Goal: Task Accomplishment & Management: Use online tool/utility

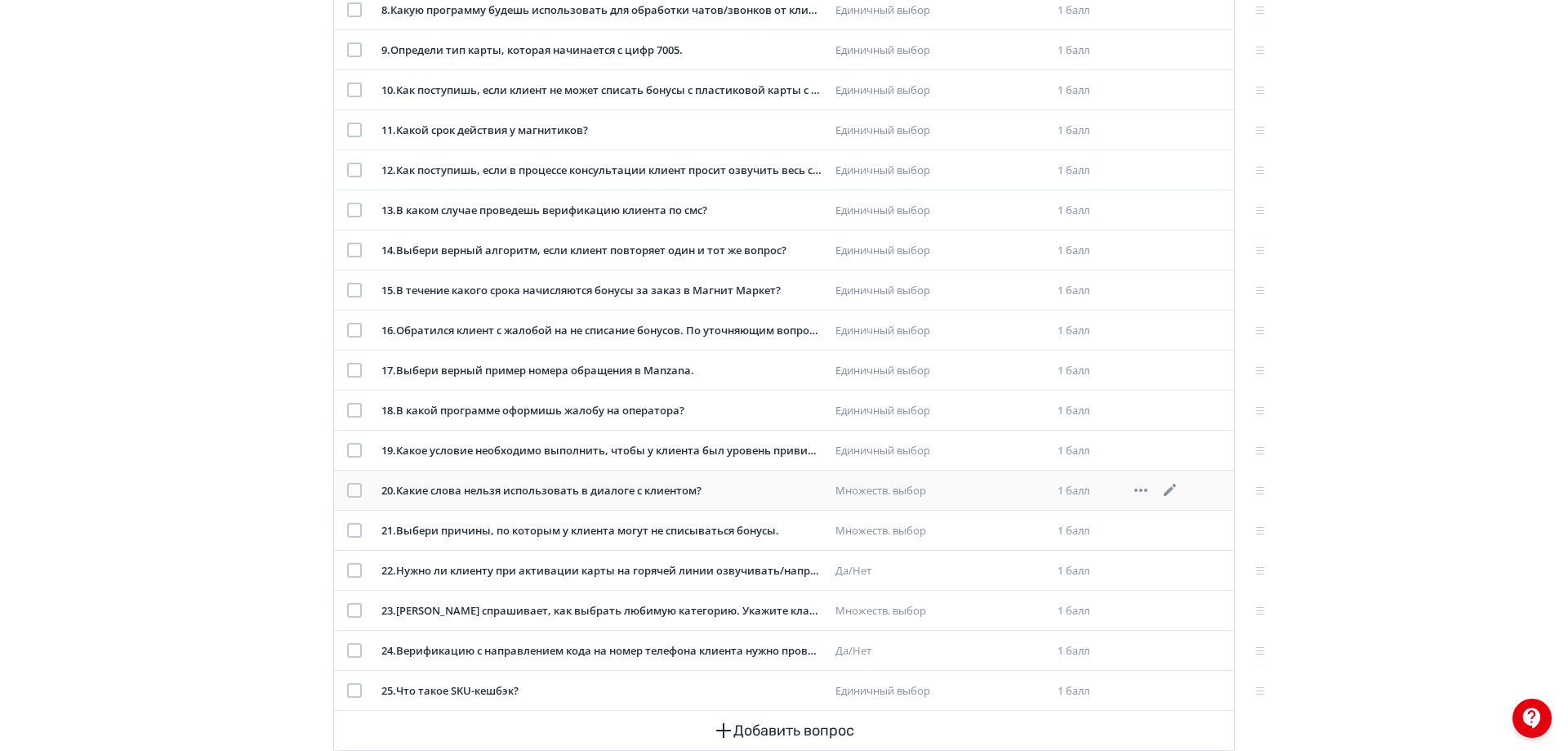
scroll to position [713, 0]
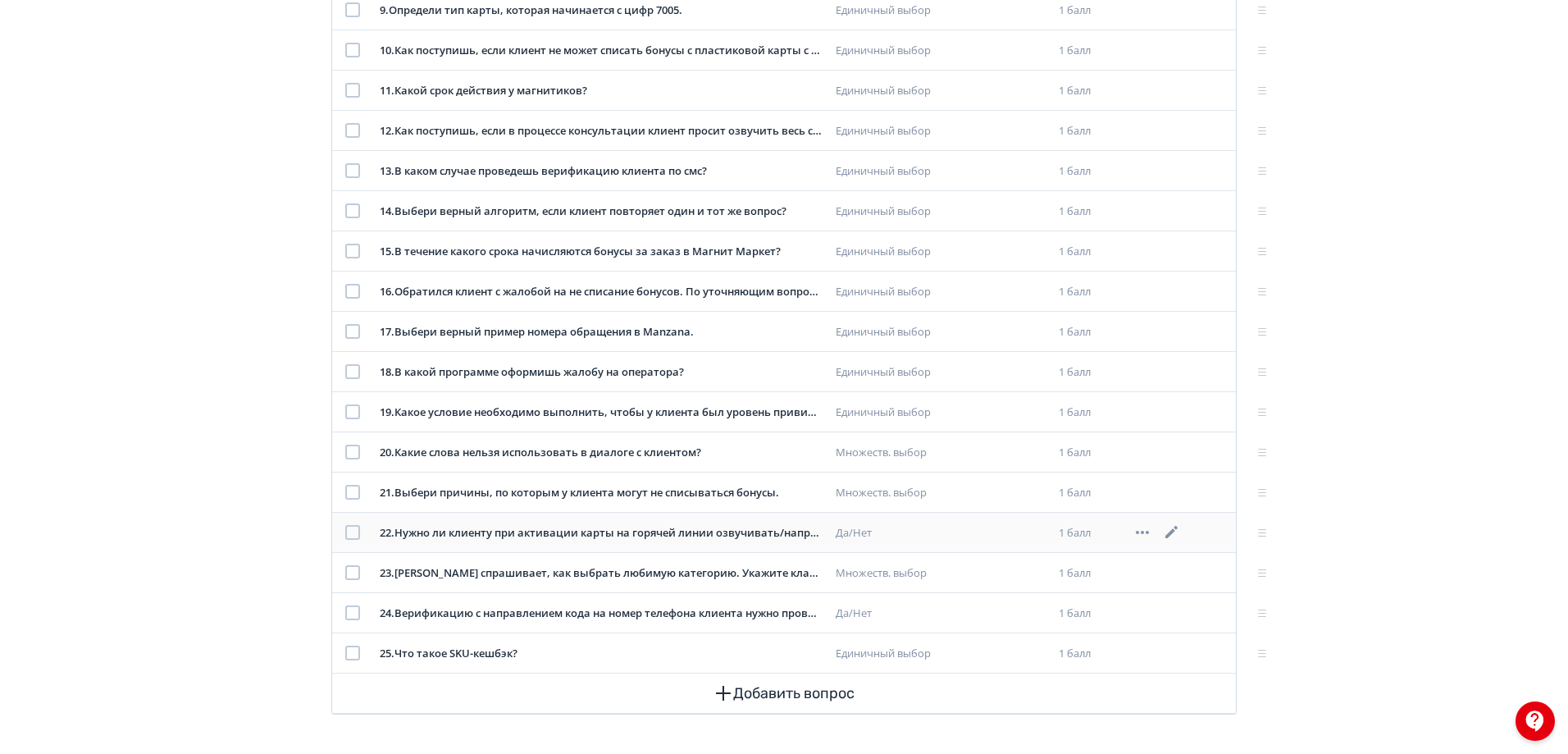
click at [1168, 540] on icon at bounding box center [1172, 531] width 19 height 19
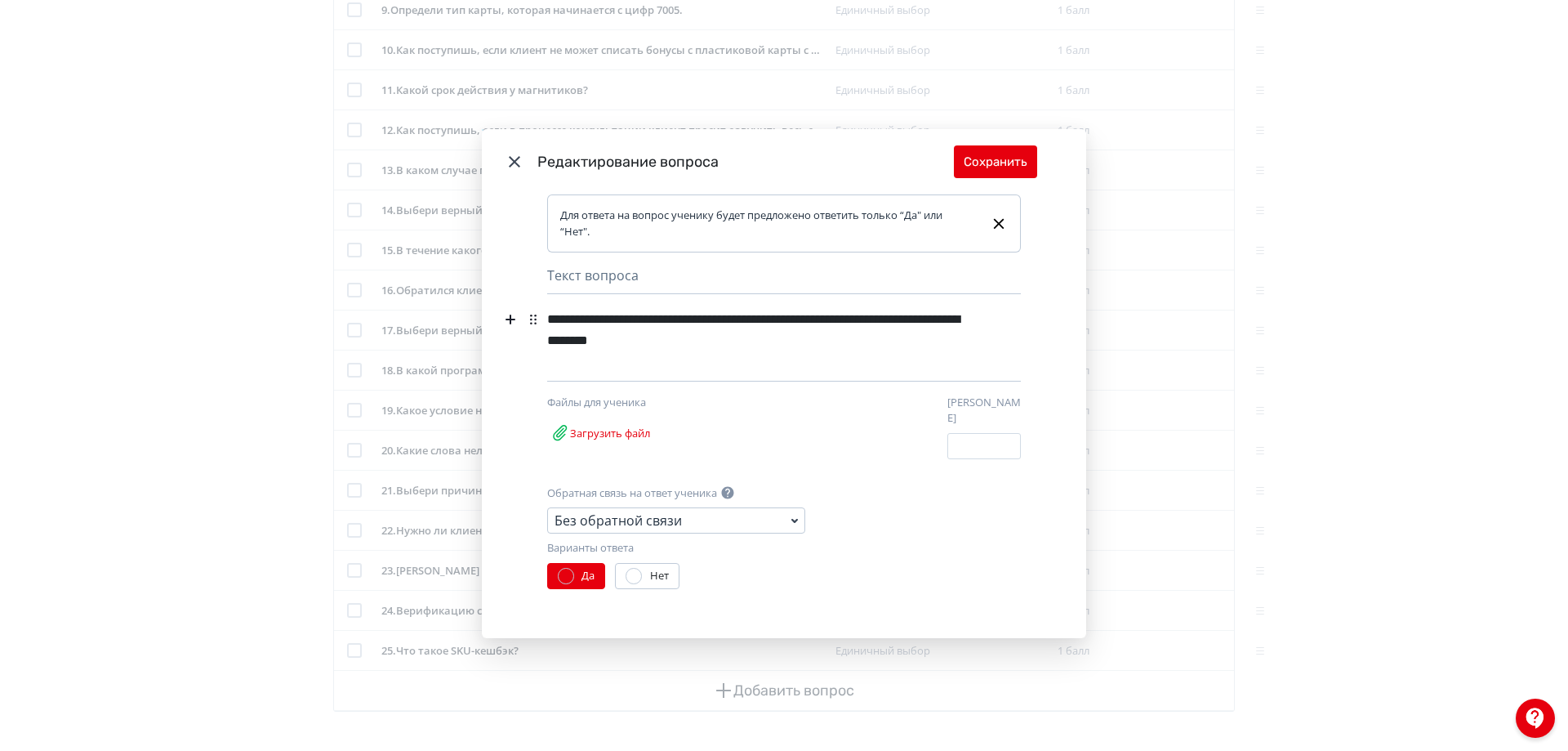
drag, startPoint x: 762, startPoint y: 348, endPoint x: 736, endPoint y: 347, distance: 26.0
click at [762, 347] on div "**********" at bounding box center [758, 330] width 424 height 52
click at [970, 178] on button "Сохранить" at bounding box center [996, 162] width 83 height 33
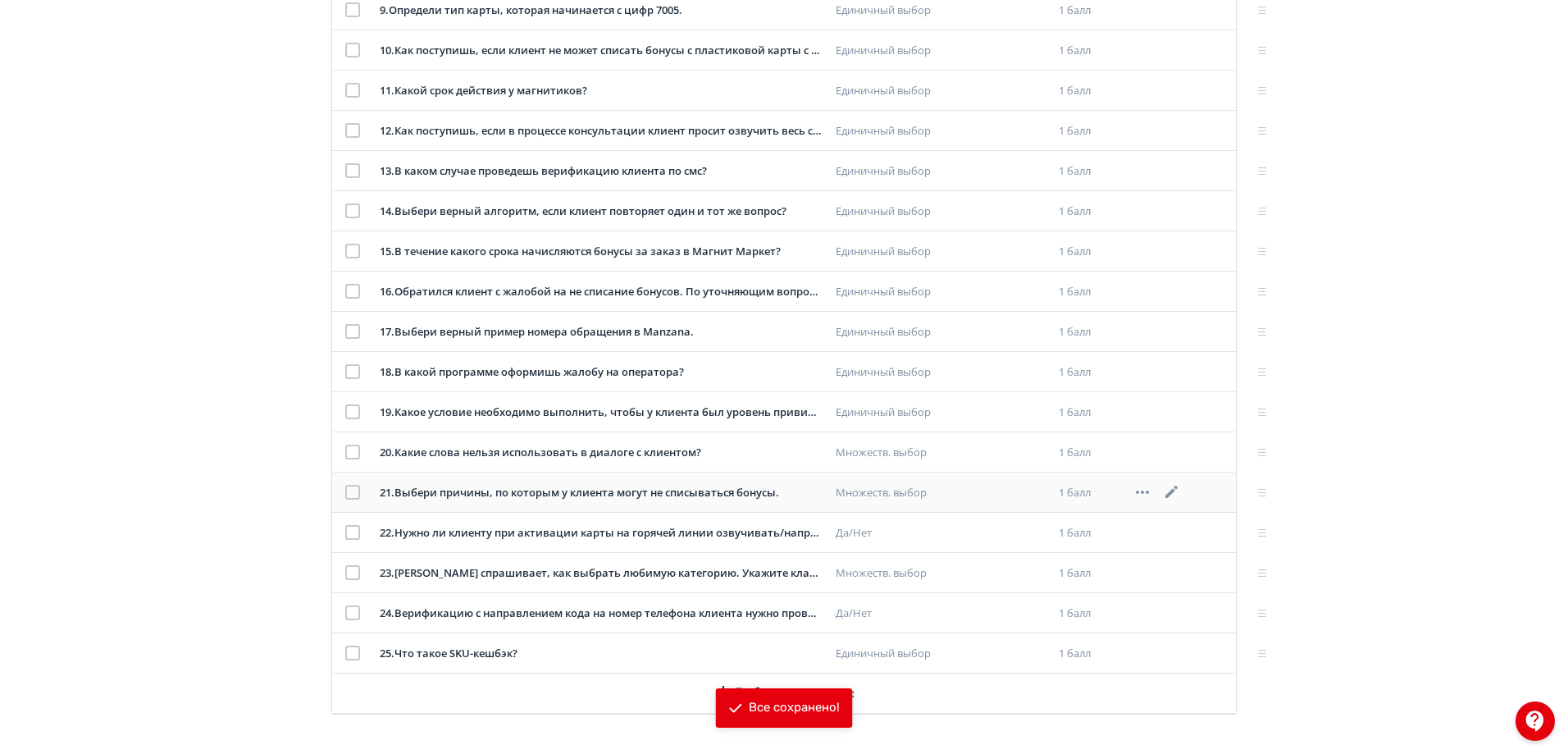
click at [1173, 495] on icon at bounding box center [1172, 491] width 19 height 19
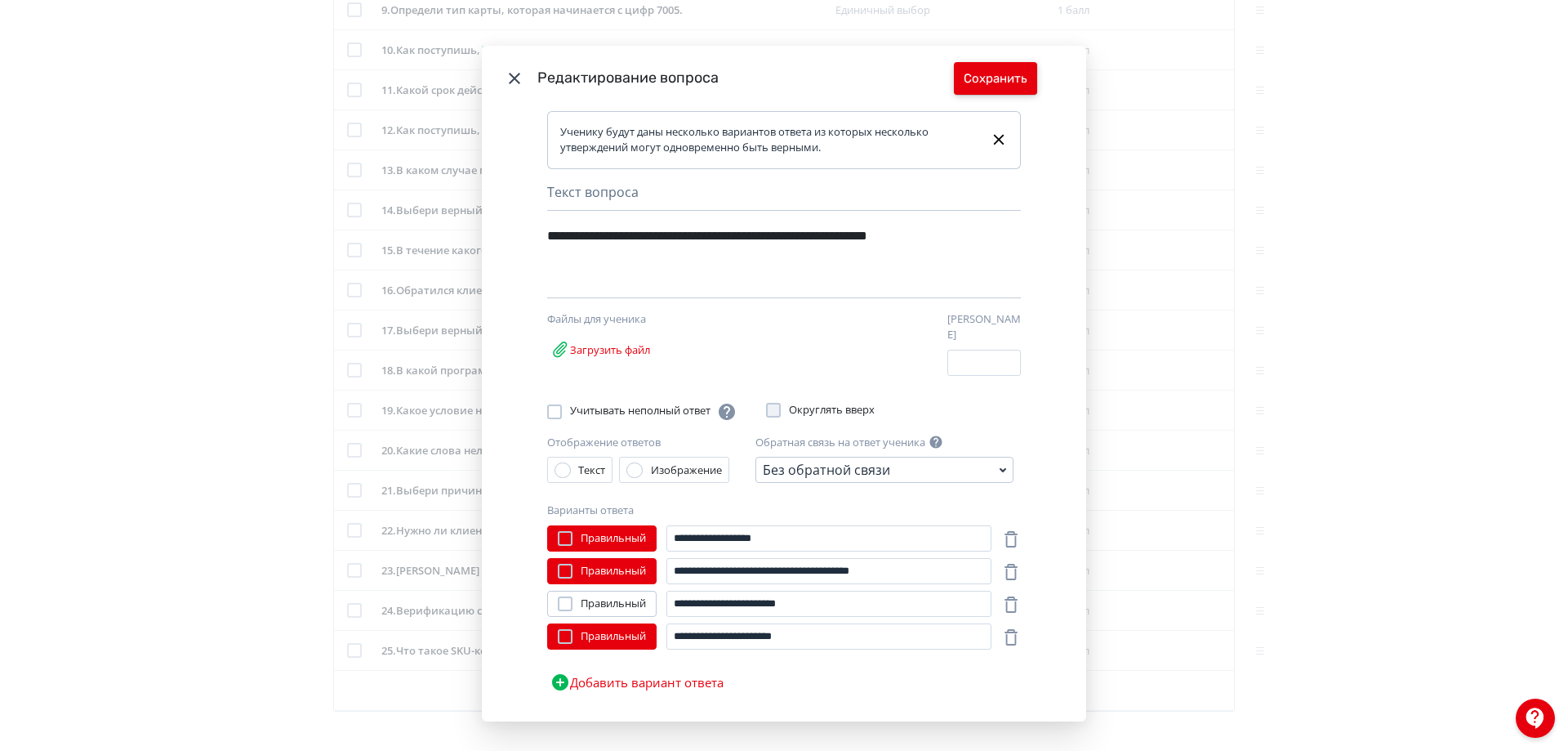
click at [996, 77] on button "Сохранить" at bounding box center [996, 79] width 83 height 33
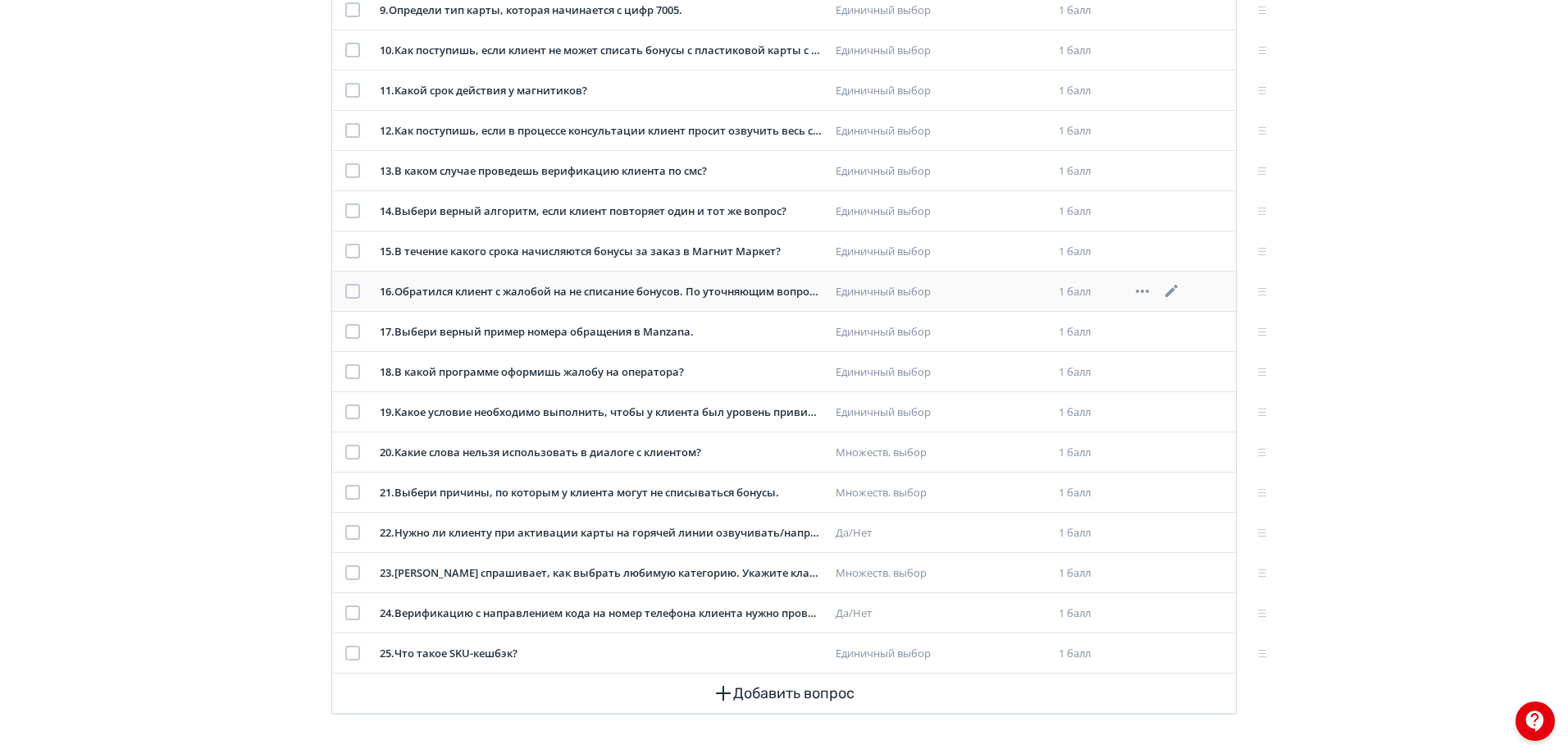
click at [1168, 284] on icon at bounding box center [1172, 291] width 19 height 19
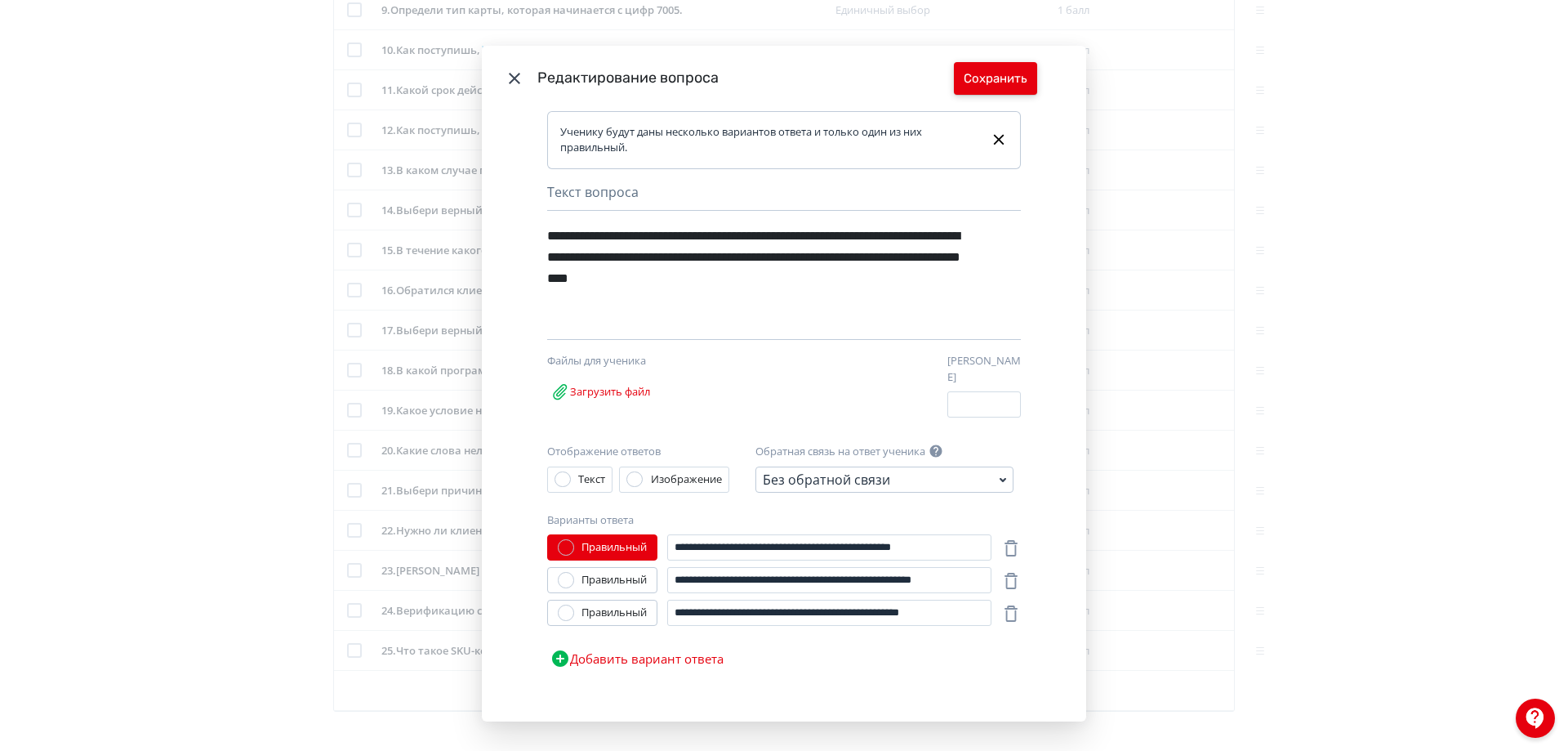
click at [996, 68] on button "Сохранить" at bounding box center [996, 79] width 83 height 33
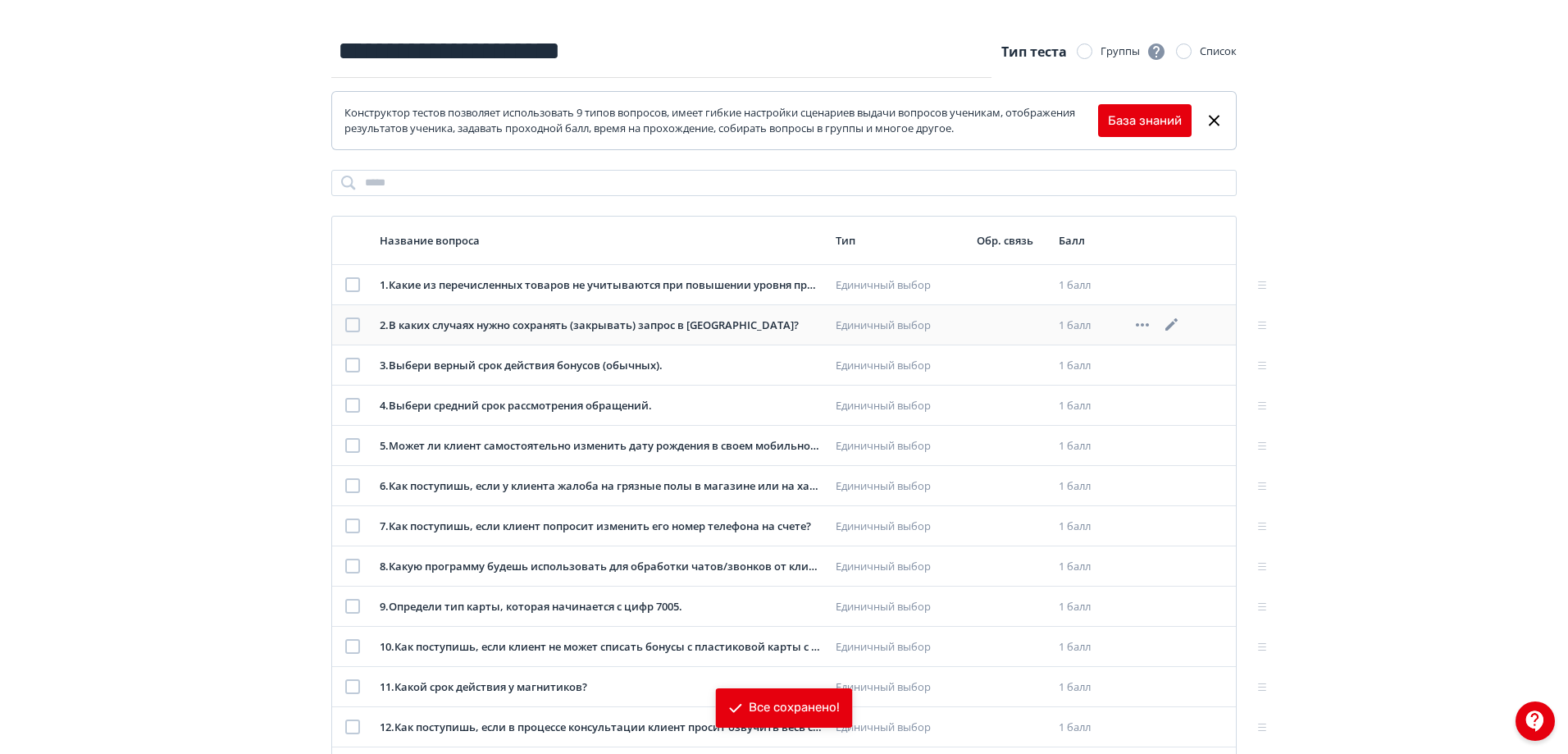
scroll to position [0, 0]
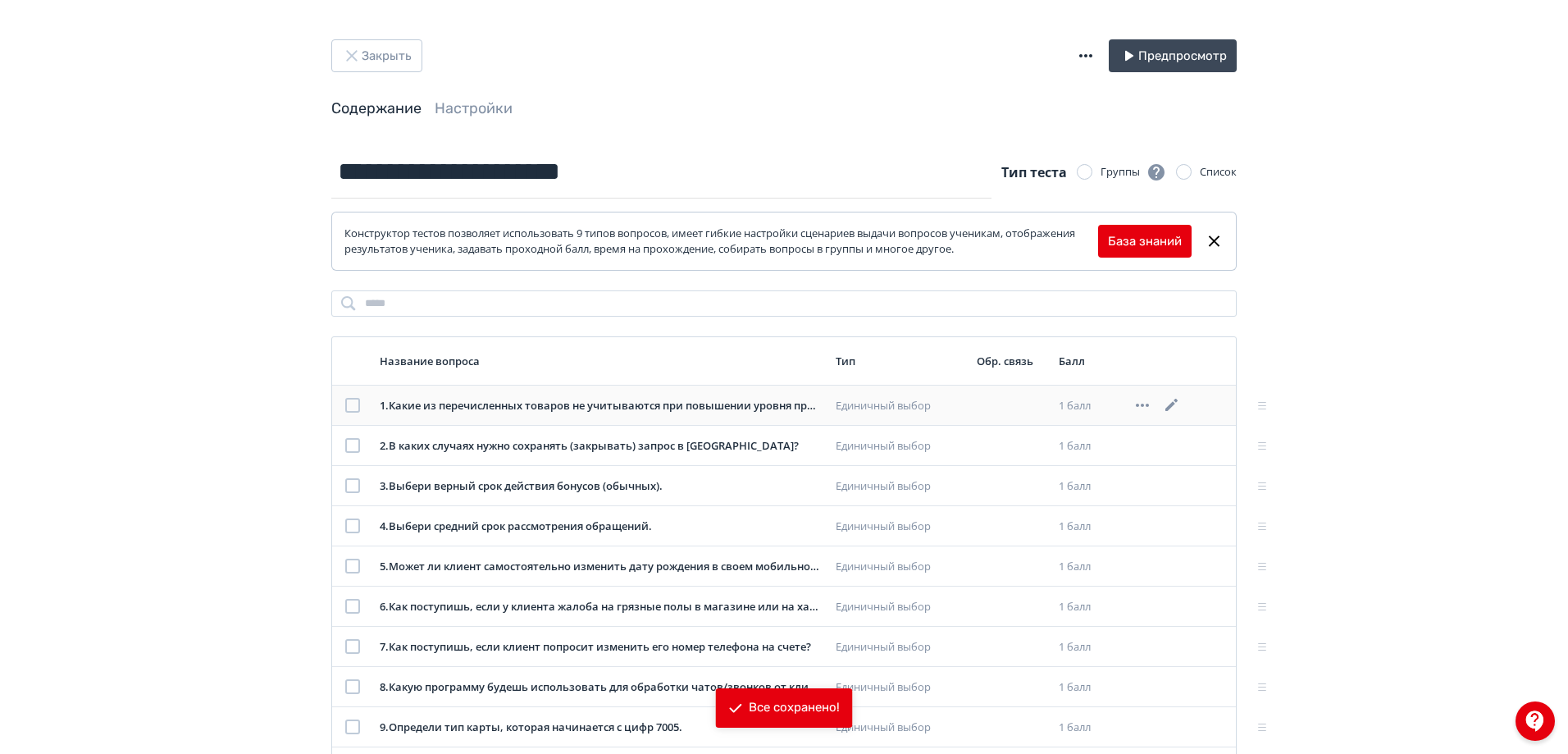
click at [1174, 394] on td at bounding box center [1173, 406] width 97 height 40
click at [1174, 404] on icon at bounding box center [1171, 404] width 12 height 12
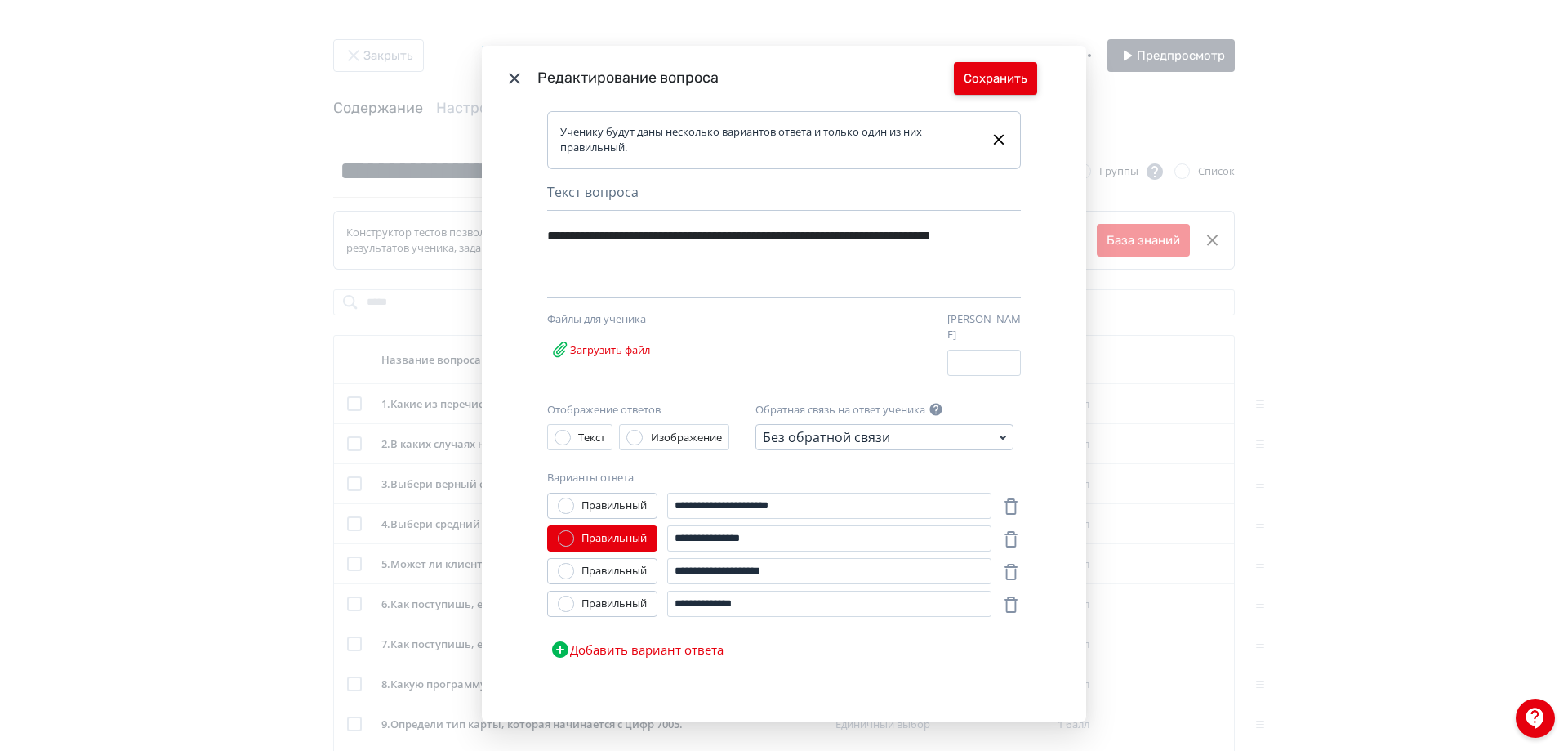
click at [979, 66] on button "Сохранить" at bounding box center [996, 79] width 83 height 33
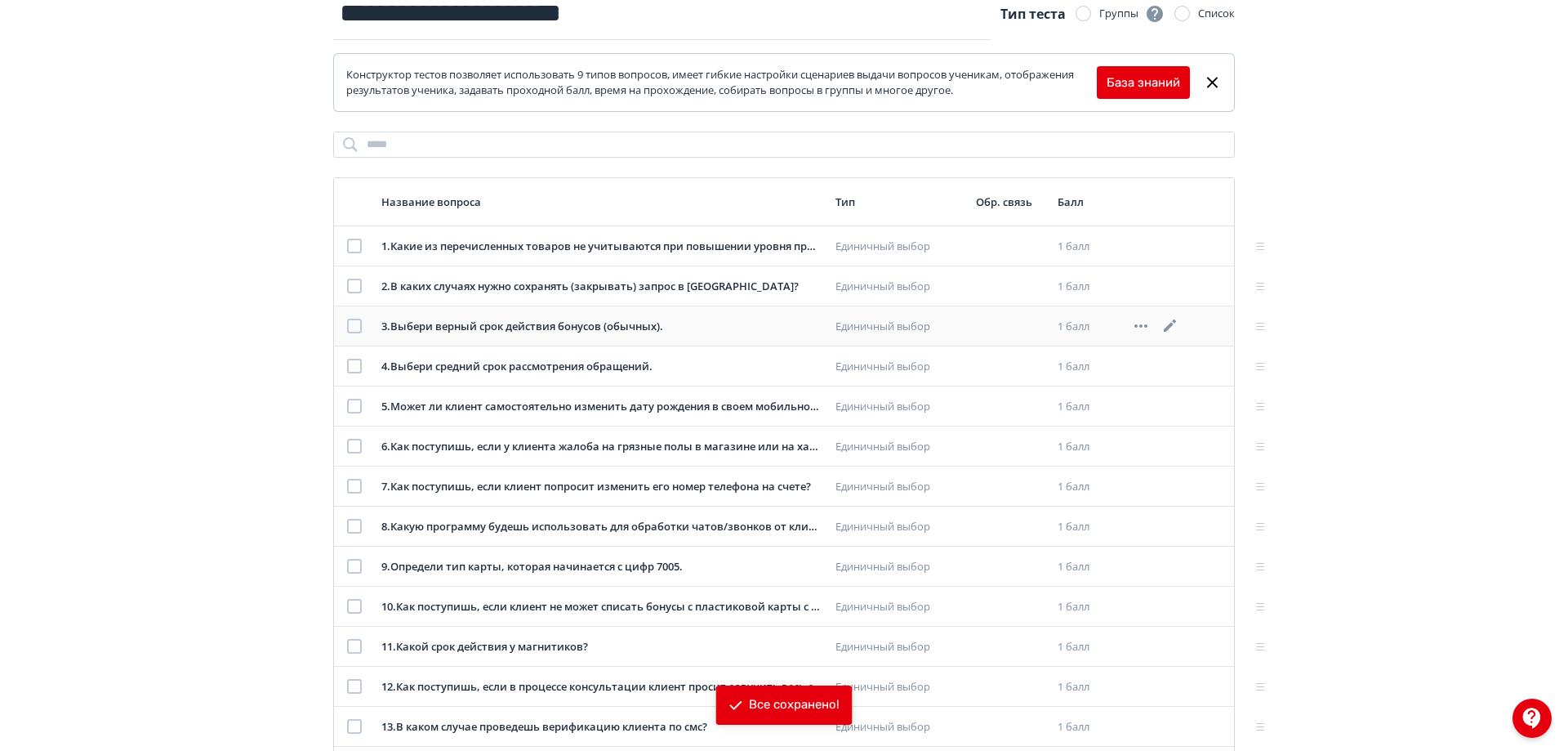
scroll to position [163, 0]
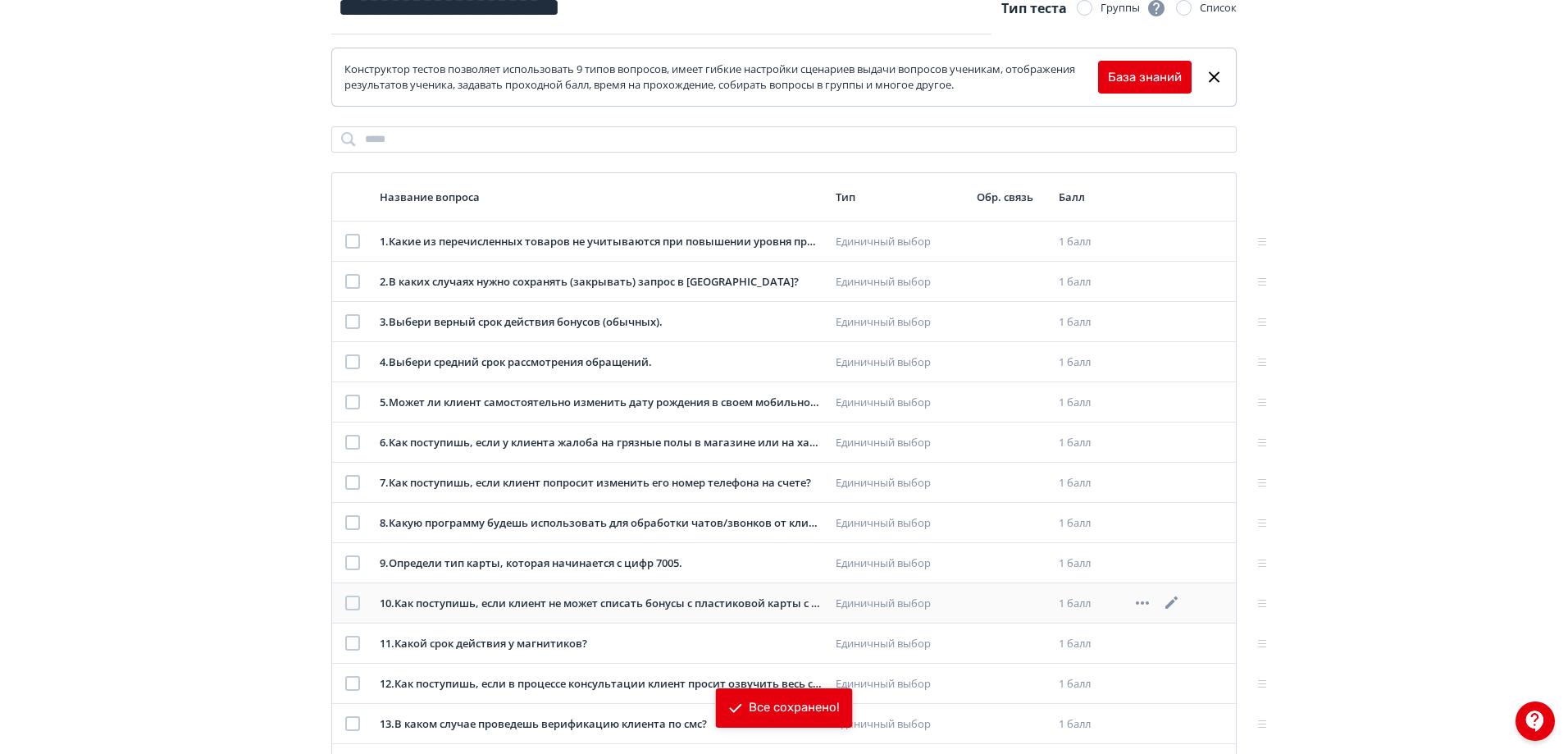
click at [1172, 601] on icon at bounding box center [1172, 602] width 19 height 19
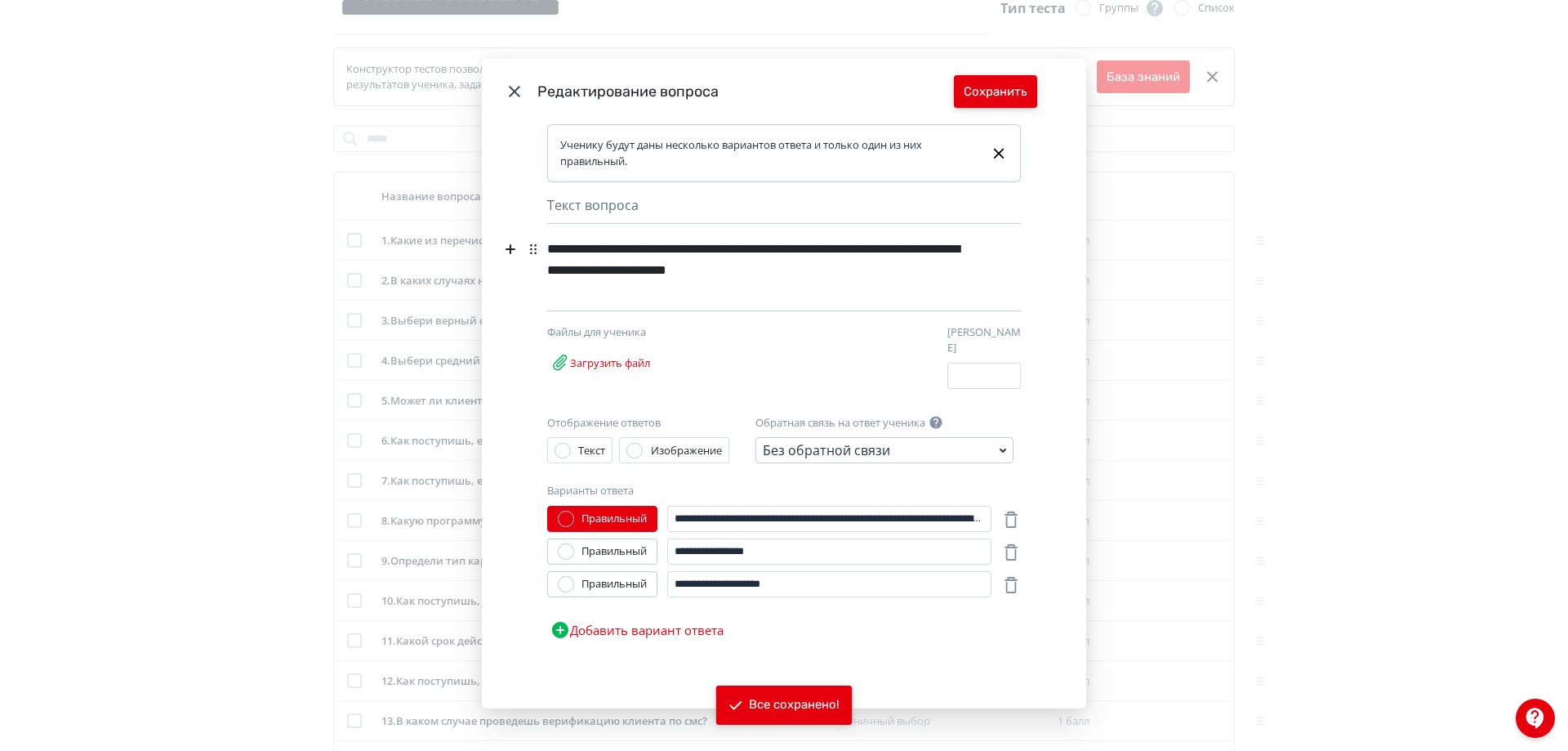
click at [1000, 92] on button "Сохранить" at bounding box center [996, 92] width 83 height 33
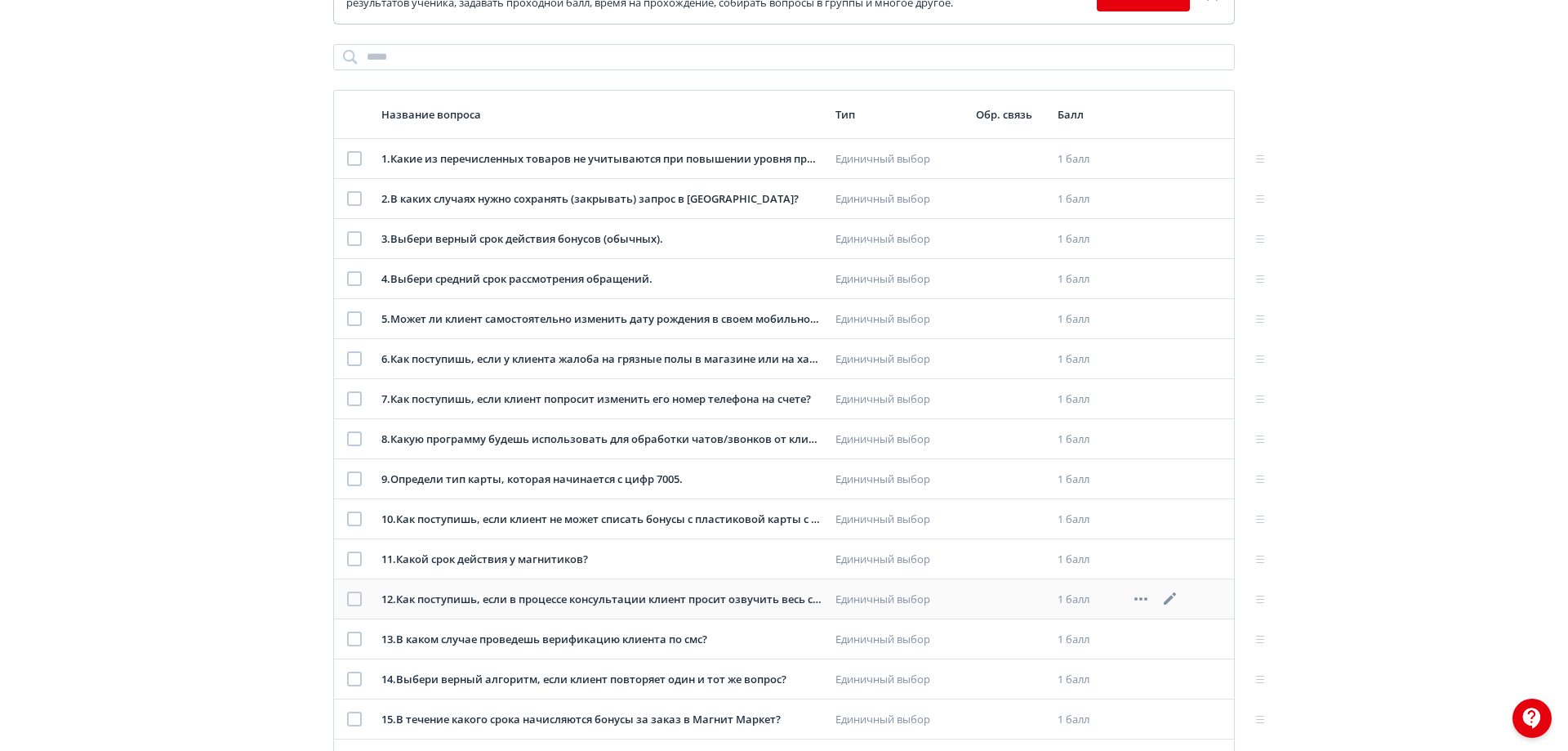
scroll to position [327, 0]
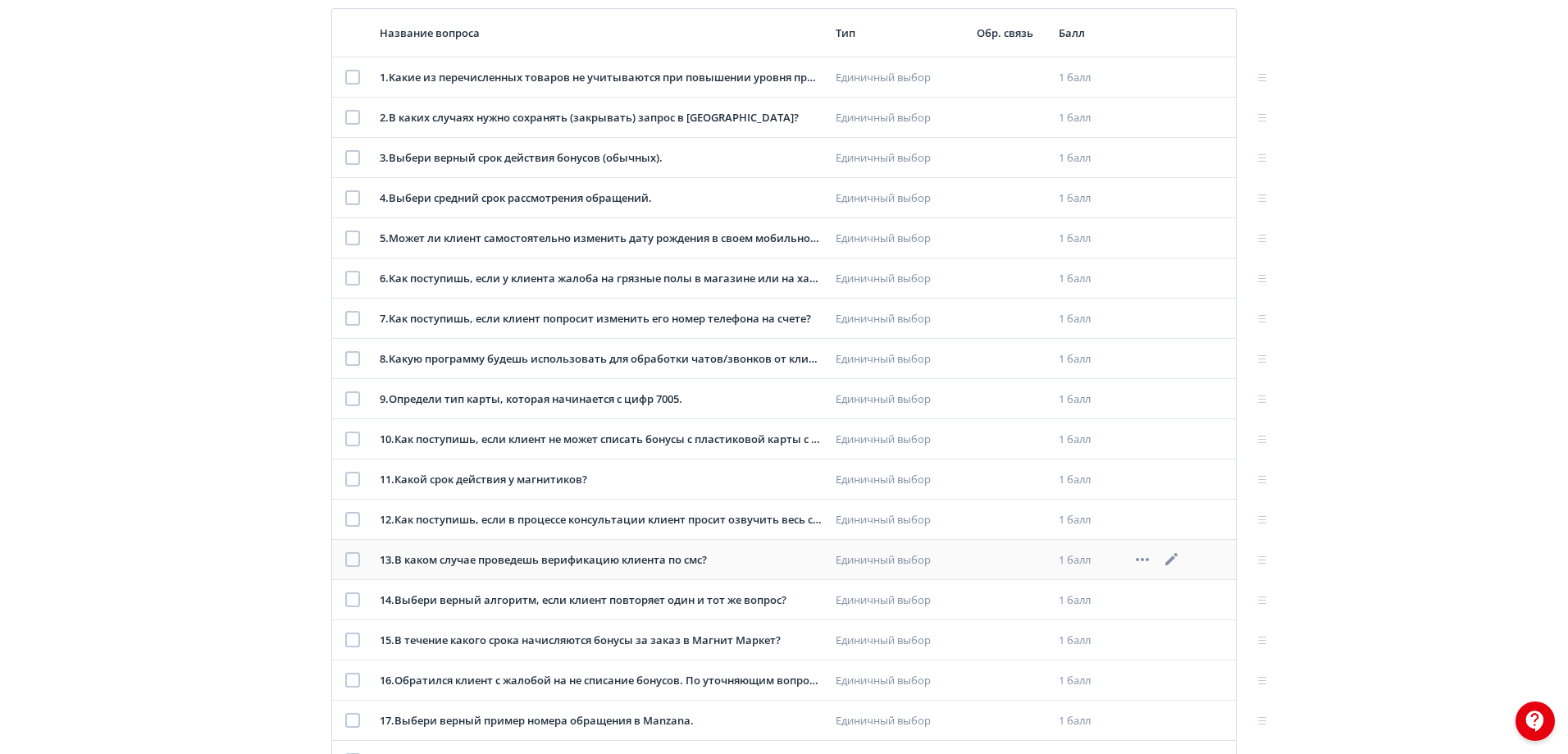
click at [1168, 559] on icon at bounding box center [1172, 558] width 19 height 19
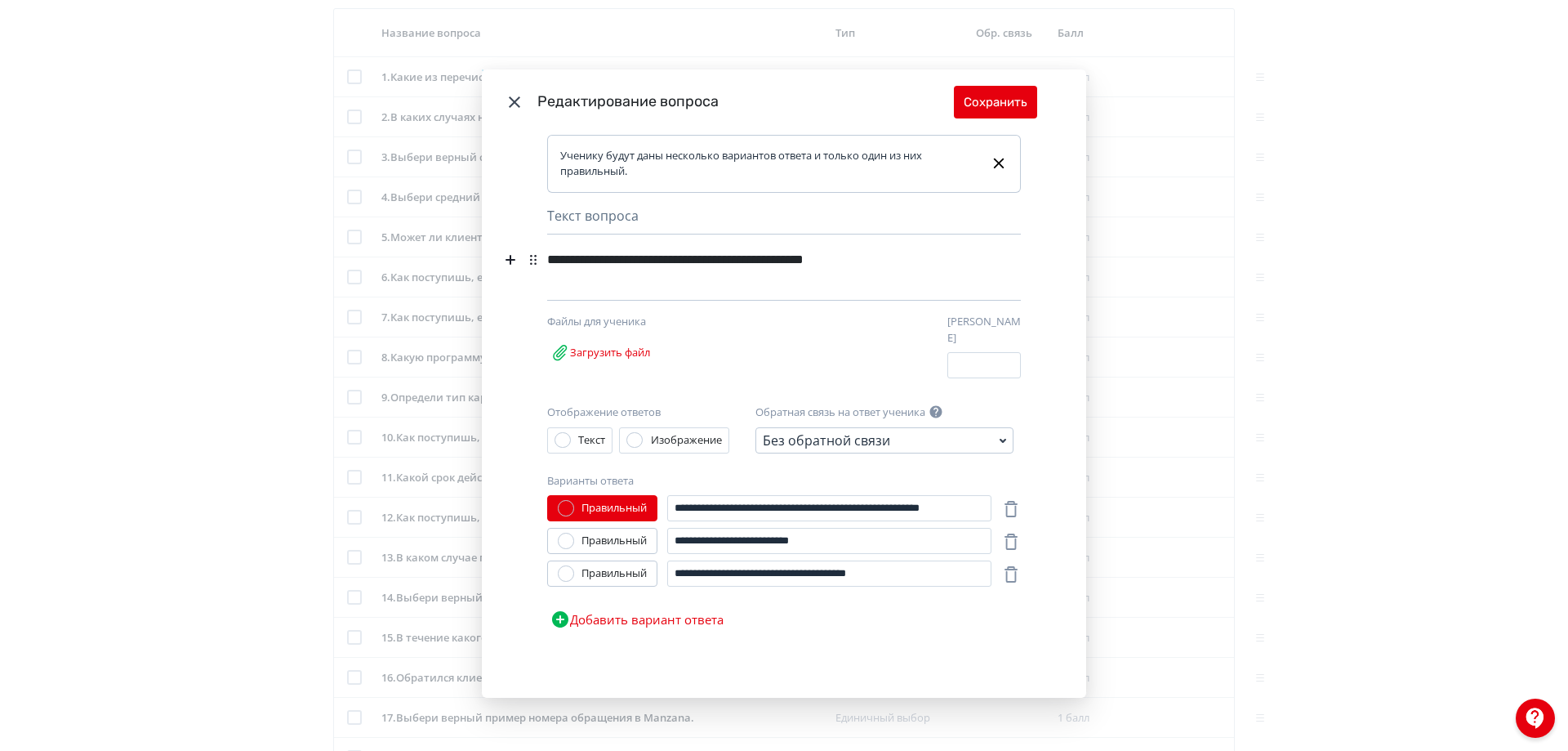
click at [904, 257] on div "**********" at bounding box center [758, 260] width 424 height 31
drag, startPoint x: 866, startPoint y: 501, endPoint x: 985, endPoint y: 493, distance: 119.3
click at [985, 495] on input "**********" at bounding box center [829, 507] width 322 height 27
click at [992, 103] on button "Сохранить" at bounding box center [996, 103] width 83 height 33
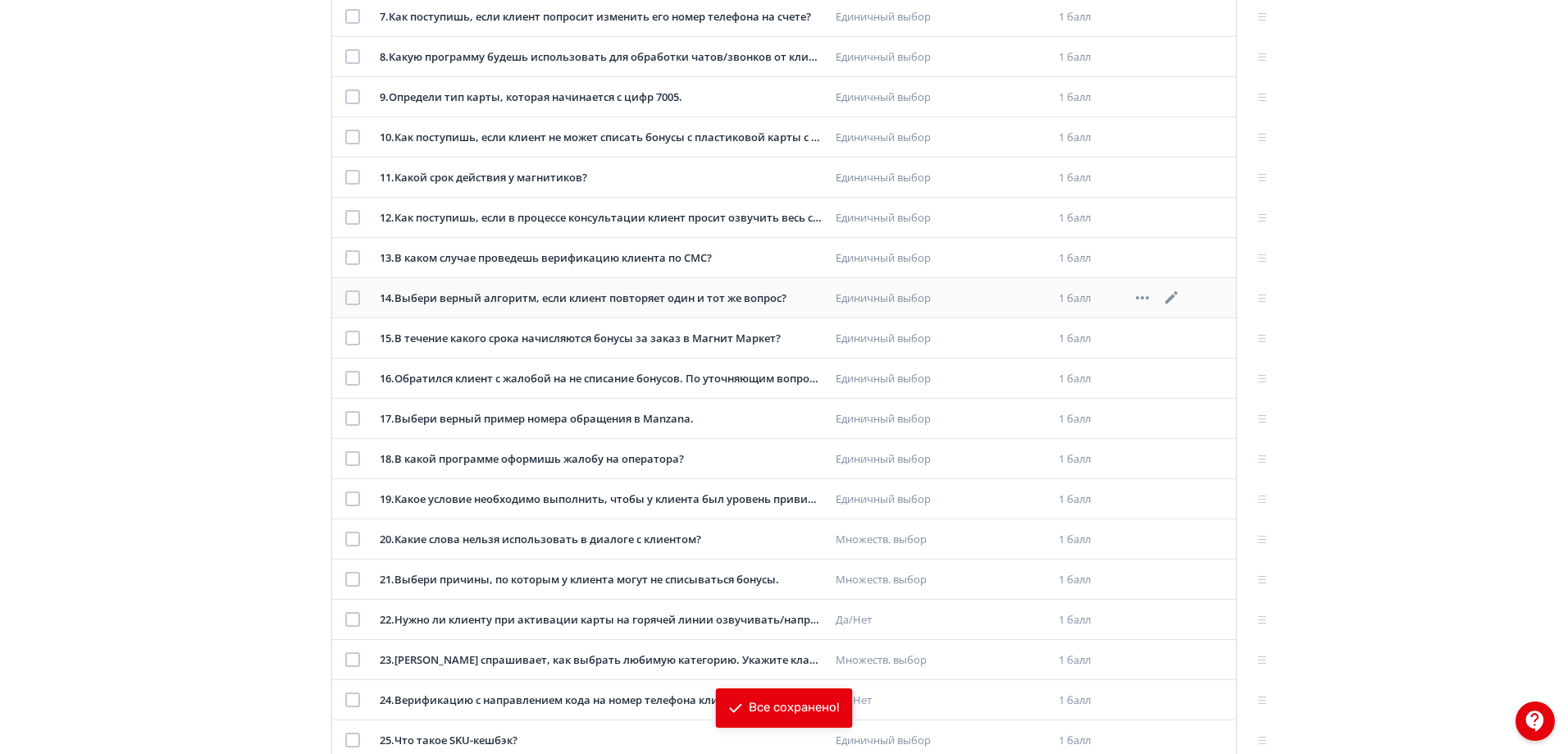
scroll to position [716, 0]
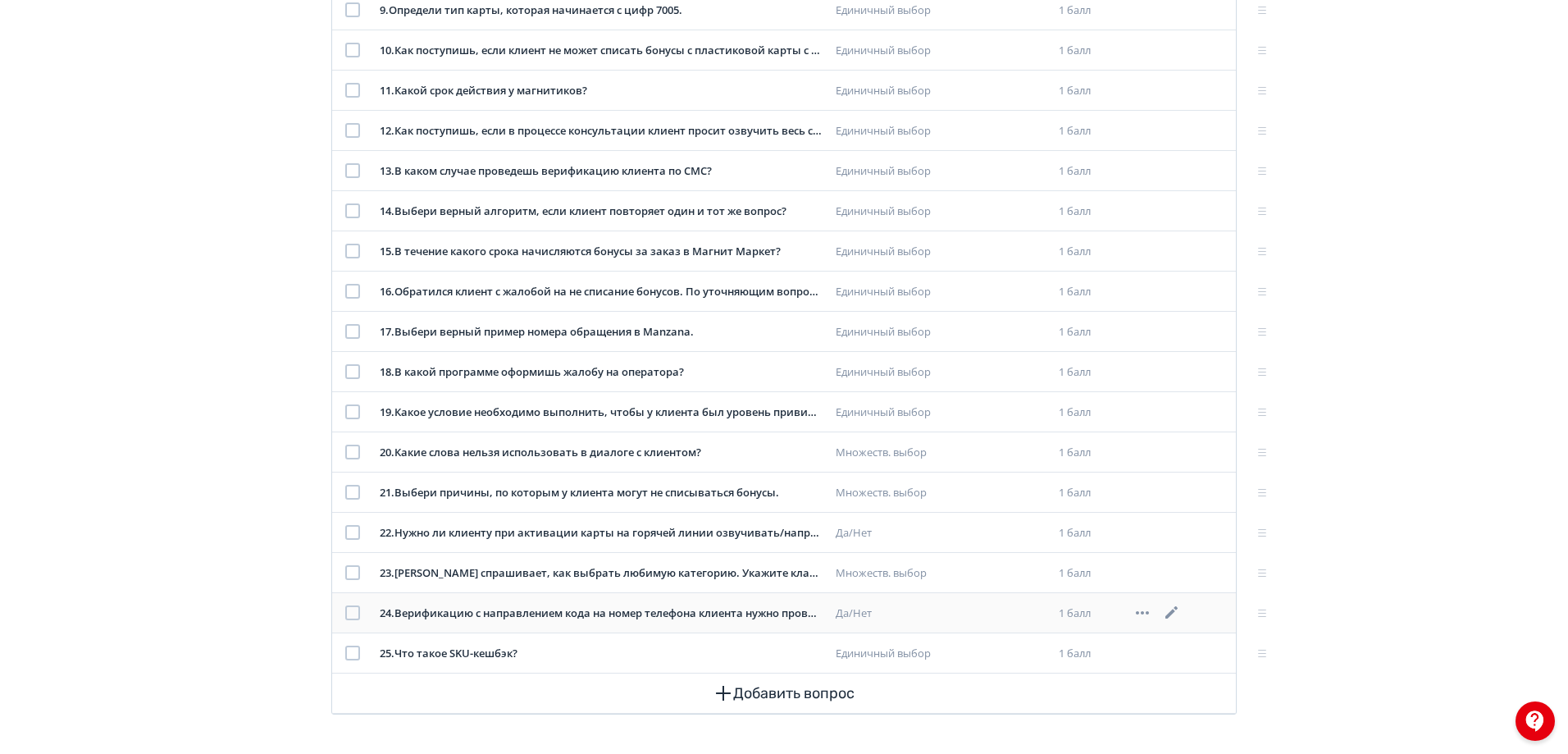
click at [1172, 611] on icon at bounding box center [1171, 611] width 12 height 12
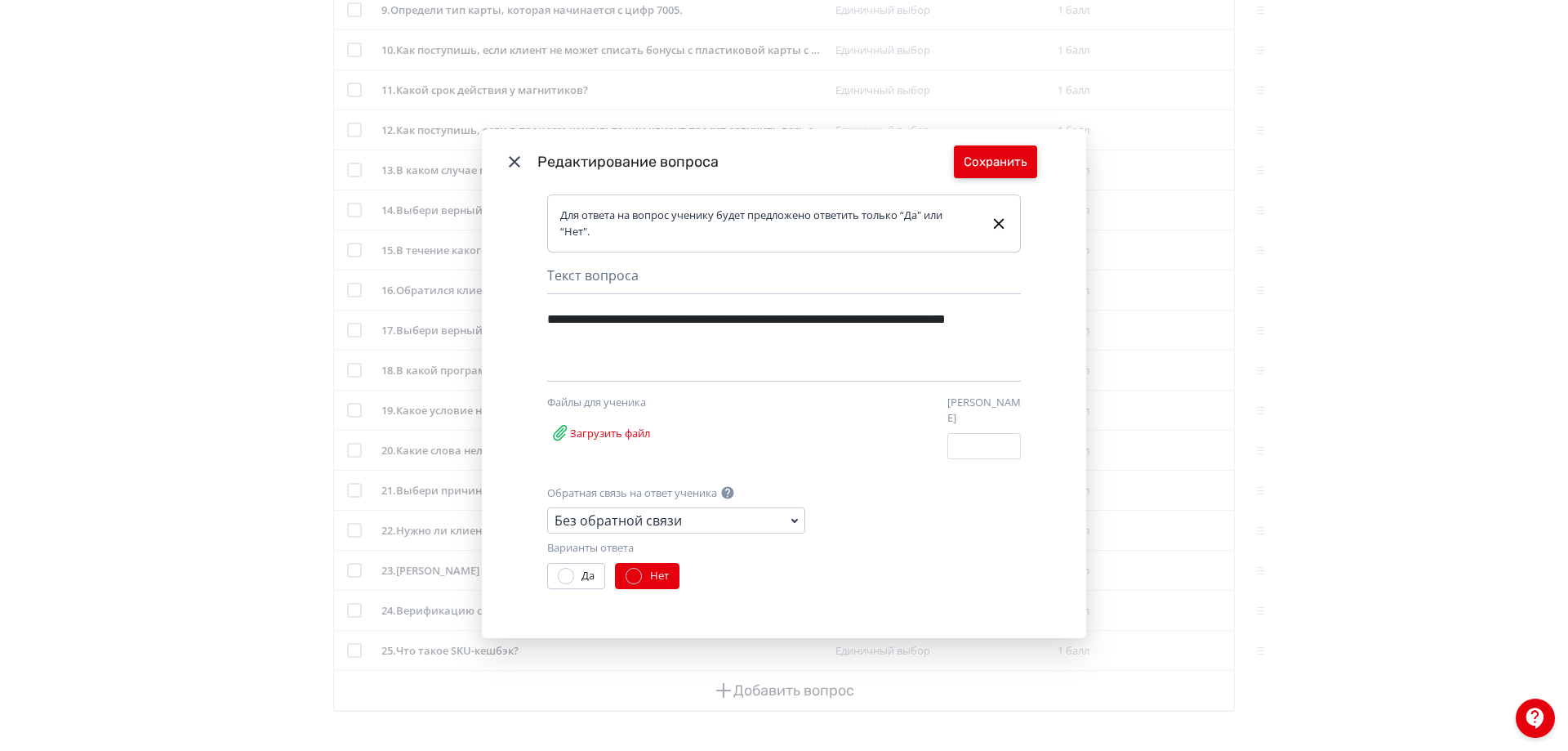
click at [985, 156] on button "Сохранить" at bounding box center [996, 162] width 83 height 33
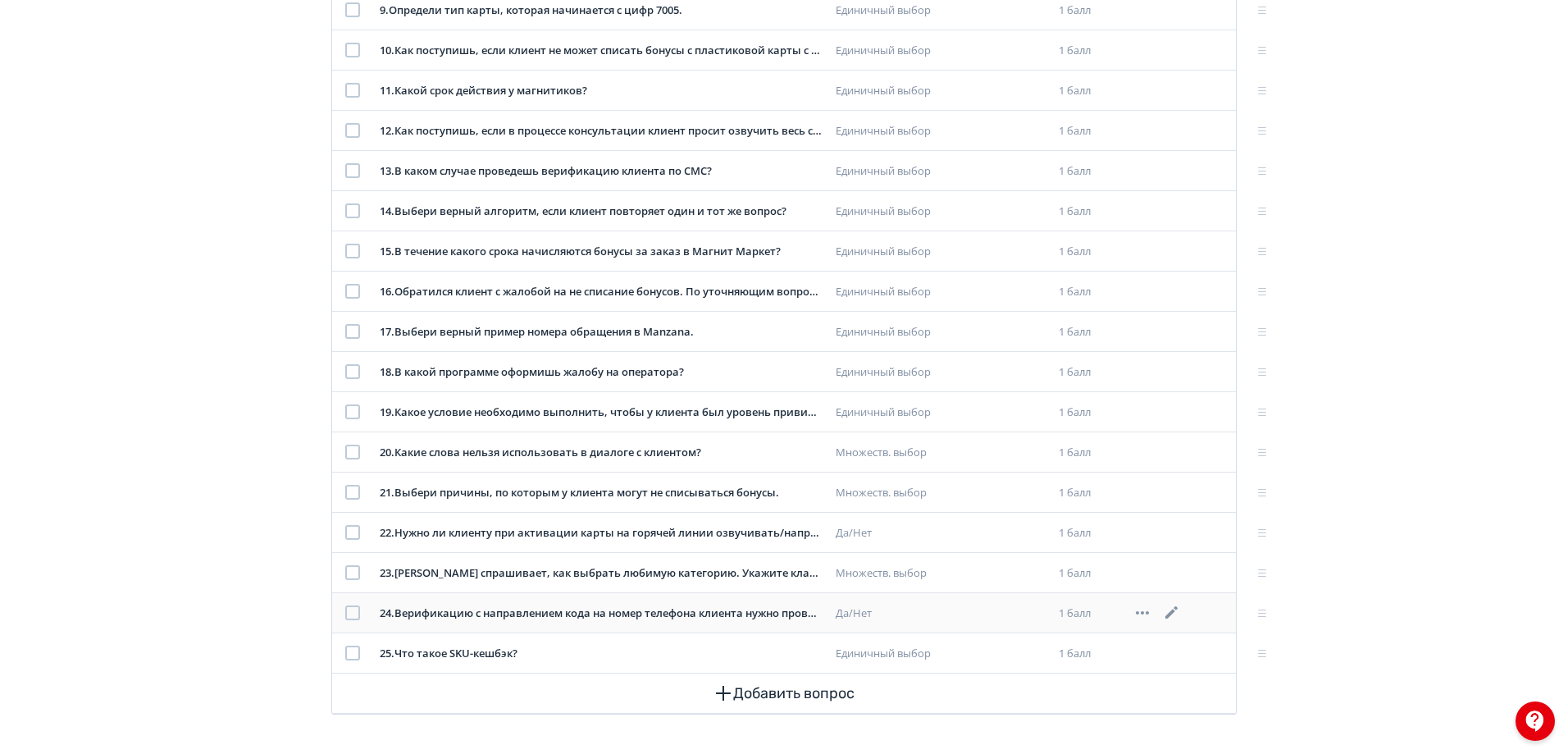
click at [1175, 609] on icon at bounding box center [1172, 611] width 19 height 19
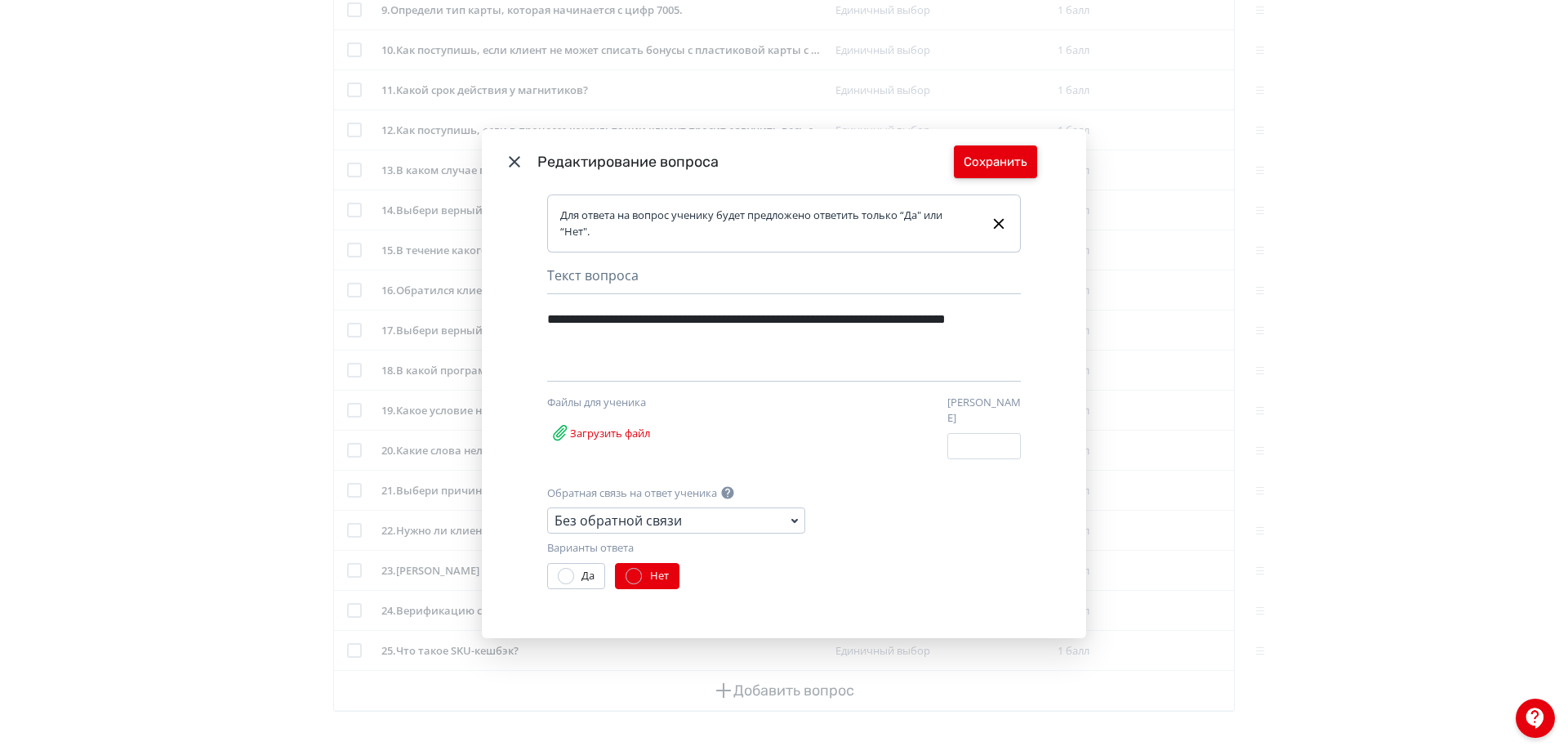
click at [1004, 169] on button "Сохранить" at bounding box center [996, 162] width 83 height 33
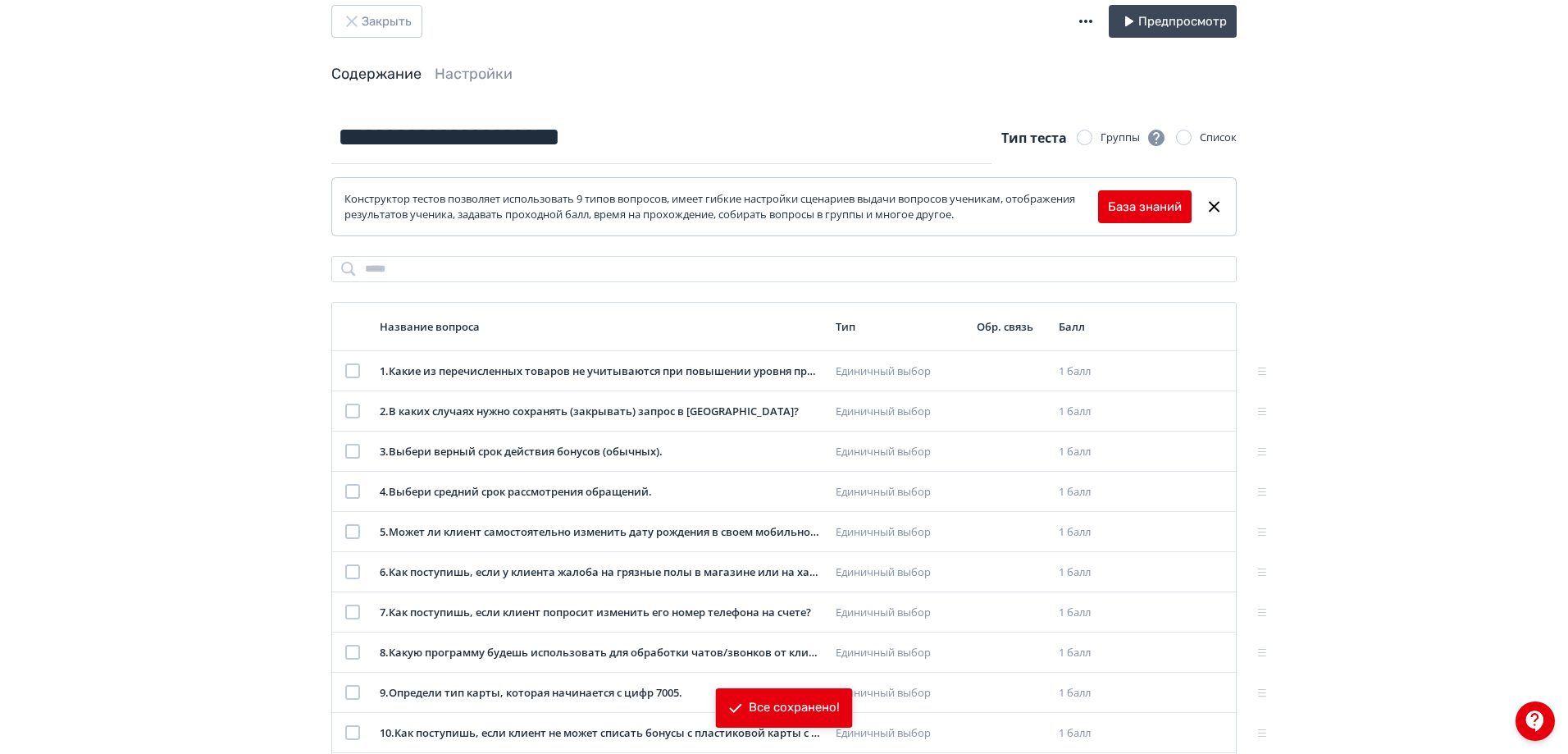
scroll to position [0, 0]
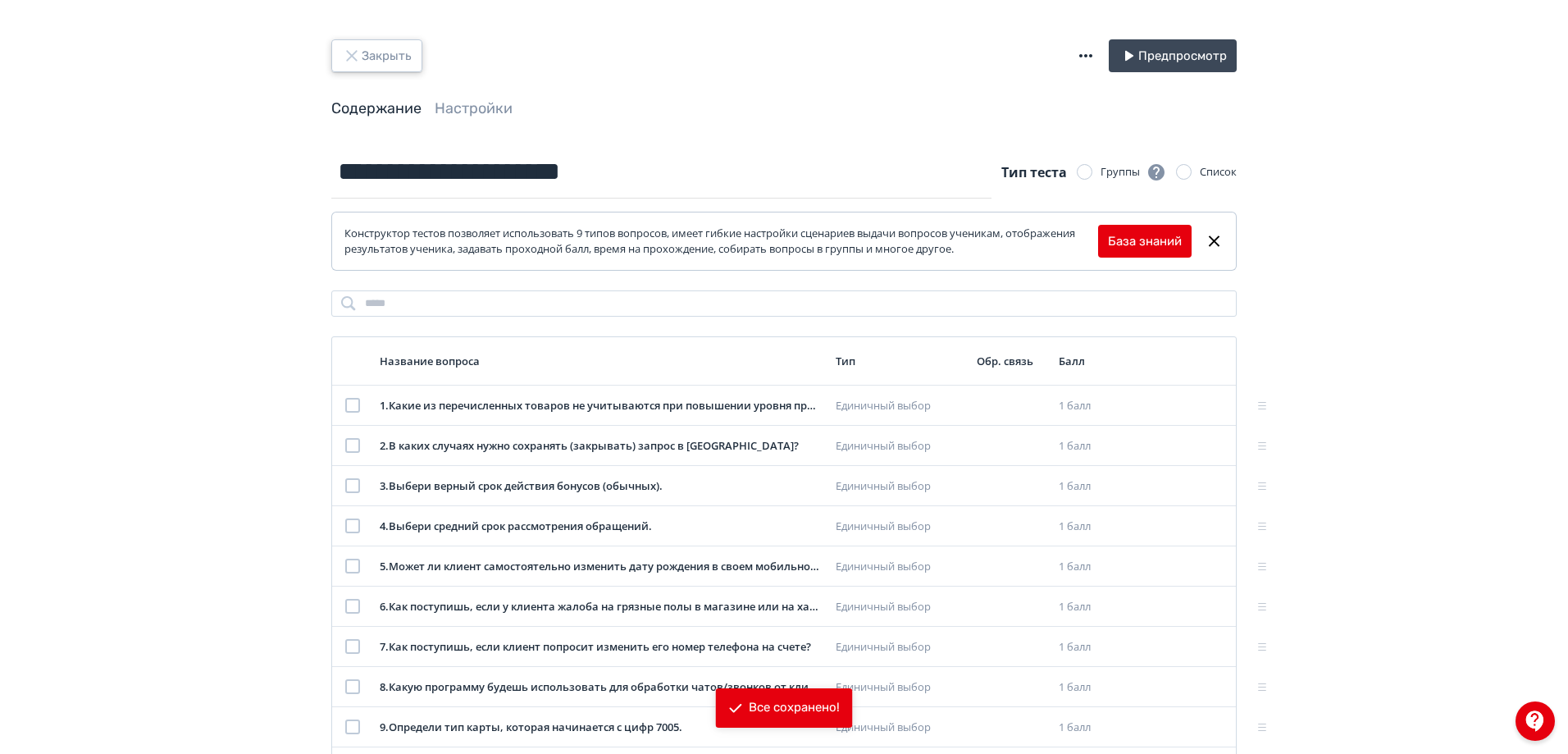
click at [397, 50] on button "Закрыть" at bounding box center [376, 56] width 91 height 33
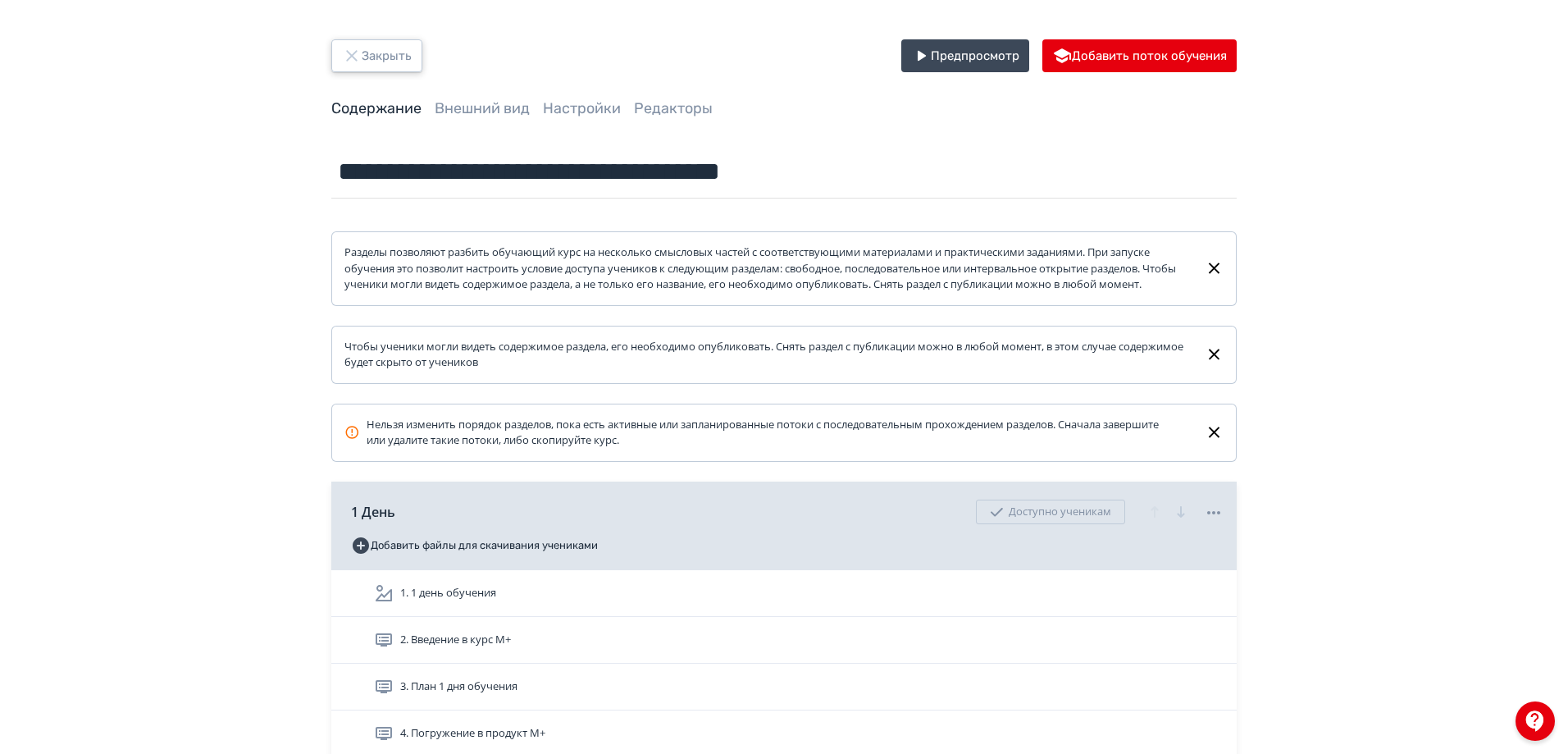
click at [392, 57] on button "Закрыть" at bounding box center [376, 56] width 91 height 33
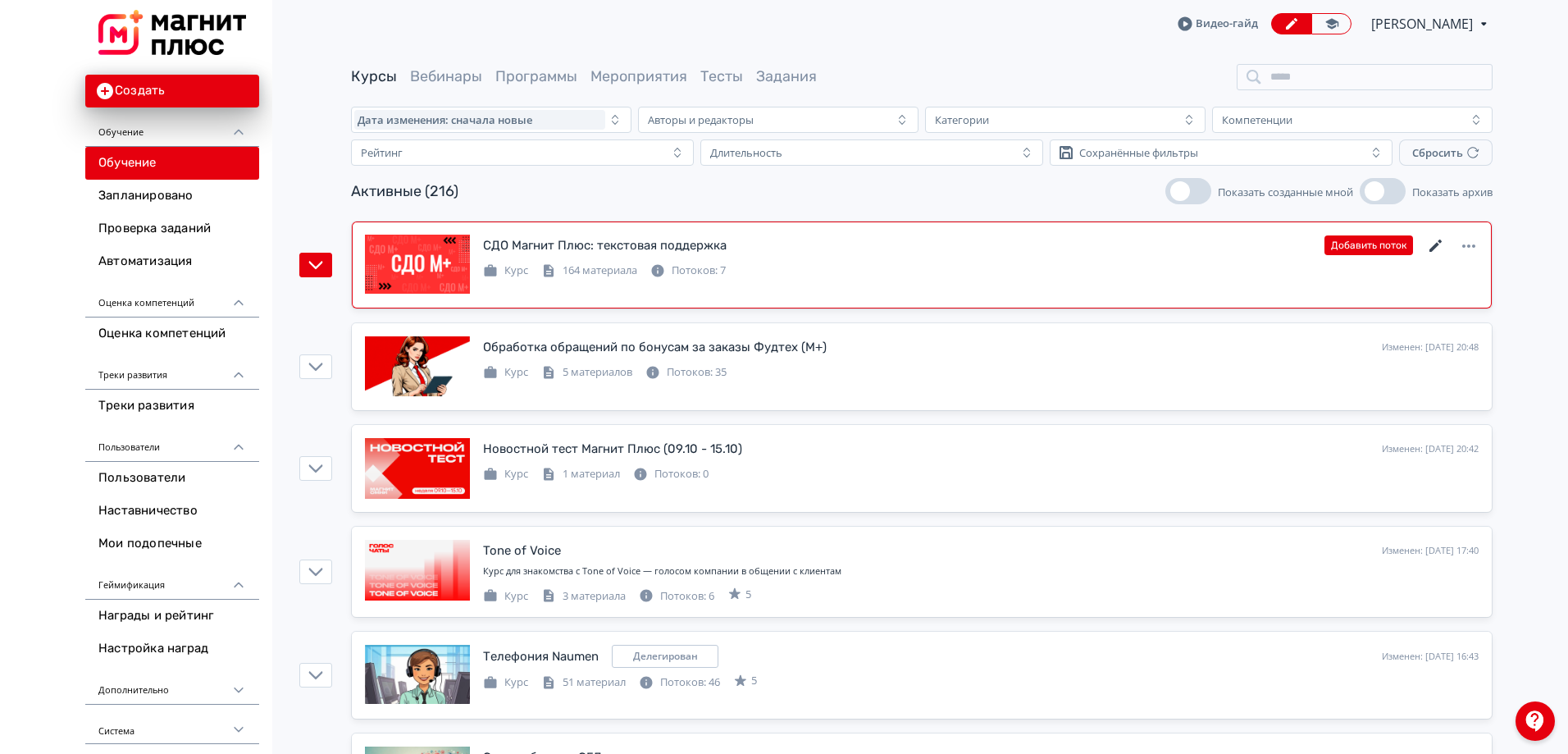
click at [1436, 248] on icon at bounding box center [1436, 246] width 19 height 19
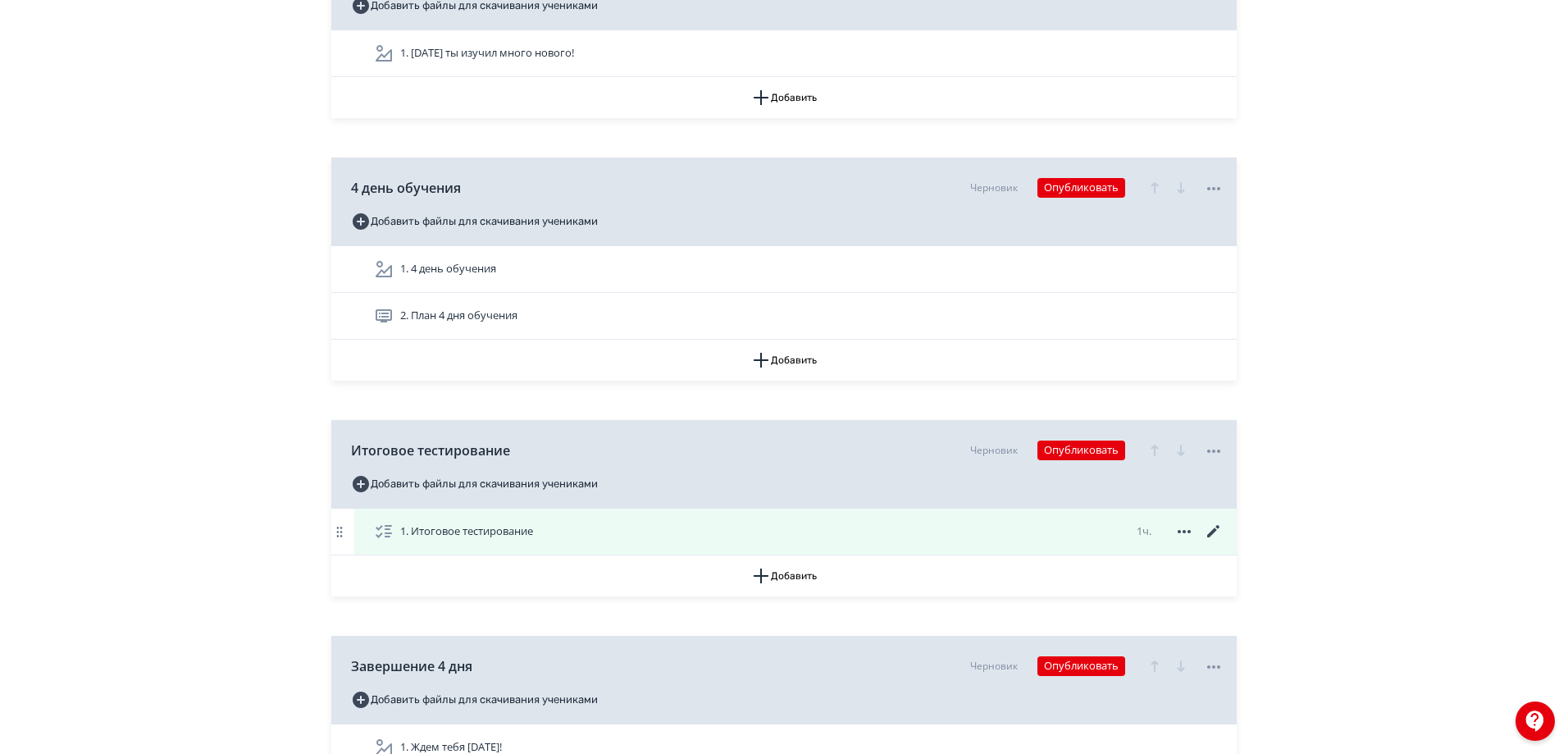
scroll to position [9681, 0]
